Goal: Task Accomplishment & Management: Manage account settings

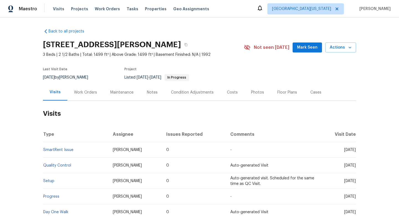
click at [85, 91] on div "Work Orders" at bounding box center [85, 93] width 23 height 6
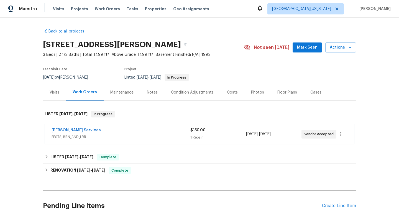
click at [114, 134] on span "PESTS, BRN_AND_LRR" at bounding box center [121, 137] width 139 height 6
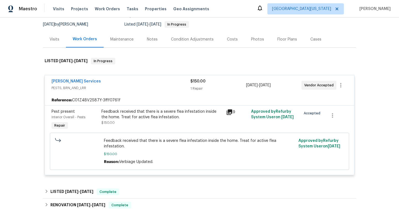
scroll to position [37, 0]
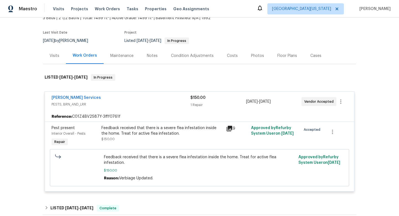
click at [54, 55] on div "Visits" at bounding box center [55, 56] width 10 height 6
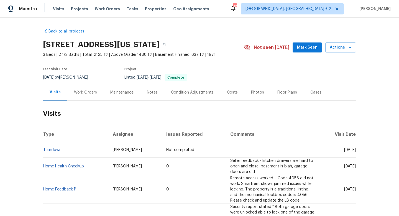
click at [166, 46] on icon "button" at bounding box center [164, 44] width 3 height 3
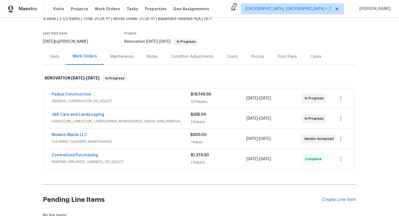
scroll to position [36, 0]
click at [175, 139] on span "CLEANING, CLEANING_MAINTENANCE" at bounding box center [121, 141] width 139 height 6
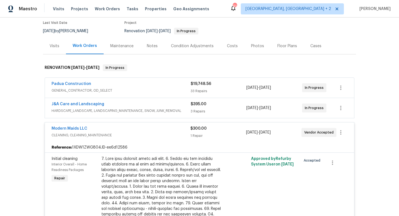
scroll to position [47, 0]
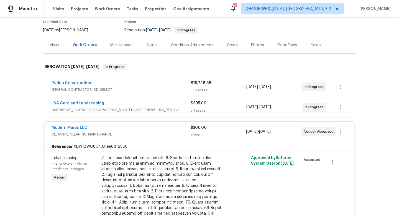
click at [173, 101] on div "J&A Care and Landscaping" at bounding box center [121, 103] width 139 height 7
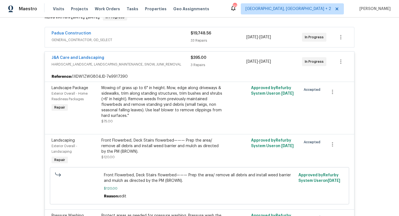
scroll to position [83, 0]
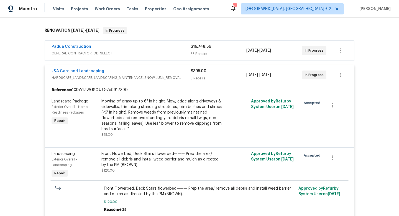
click at [162, 51] on span "GENERAL_CONTRACTOR, OD_SELECT" at bounding box center [121, 53] width 139 height 6
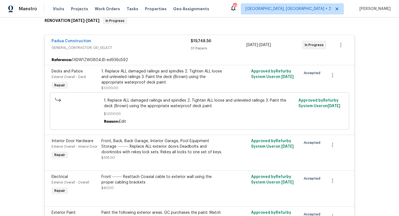
scroll to position [71, 0]
